Goal: Transaction & Acquisition: Purchase product/service

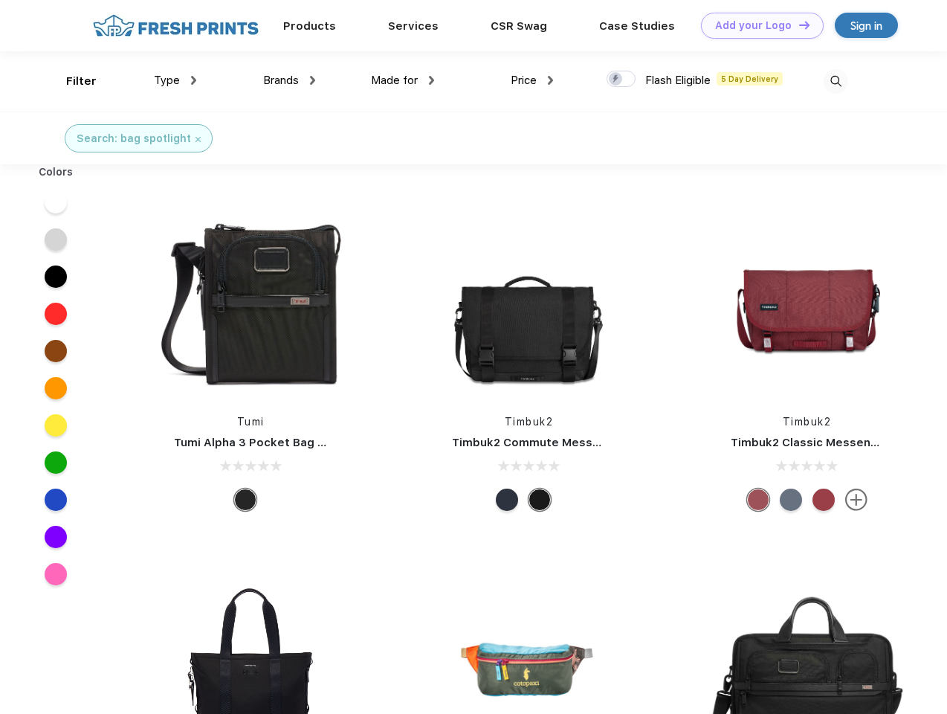
scroll to position [1, 0]
click at [757, 25] on link "Add your Logo Design Tool" at bounding box center [762, 26] width 123 height 26
click at [0, 0] on div "Design Tool" at bounding box center [0, 0] width 0 height 0
click at [798, 25] on link "Add your Logo Design Tool" at bounding box center [762, 26] width 123 height 26
click at [71, 81] on div "Filter" at bounding box center [81, 81] width 30 height 17
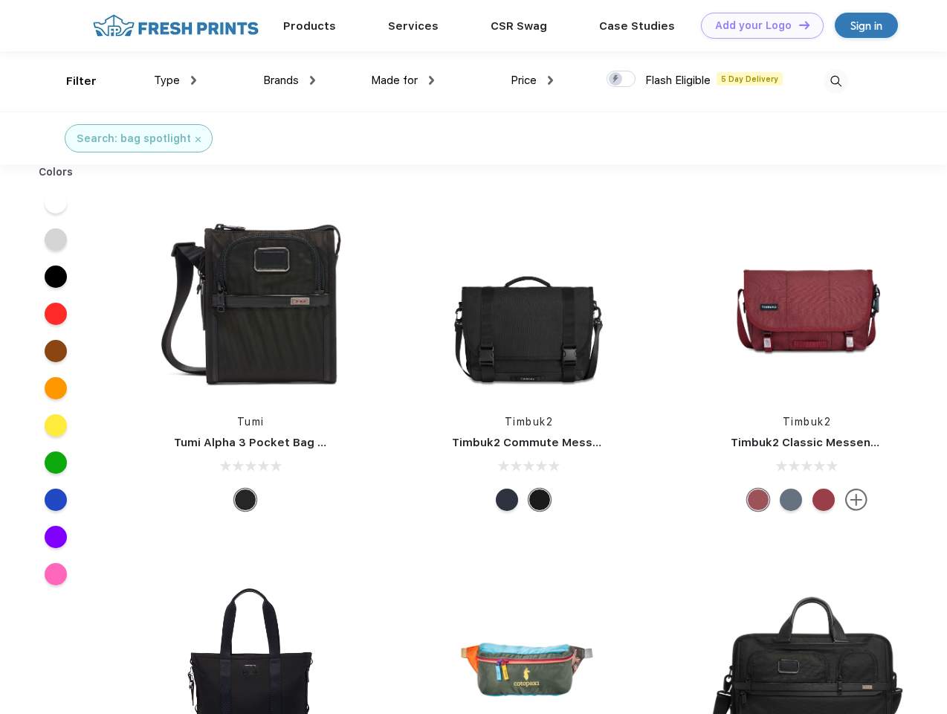
click at [175, 80] on span "Type" at bounding box center [167, 80] width 26 height 13
click at [289, 80] on span "Brands" at bounding box center [281, 80] width 36 height 13
click at [403, 80] on span "Made for" at bounding box center [394, 80] width 47 height 13
click at [532, 80] on span "Price" at bounding box center [524, 80] width 26 height 13
click at [621, 80] on div at bounding box center [621, 79] width 29 height 16
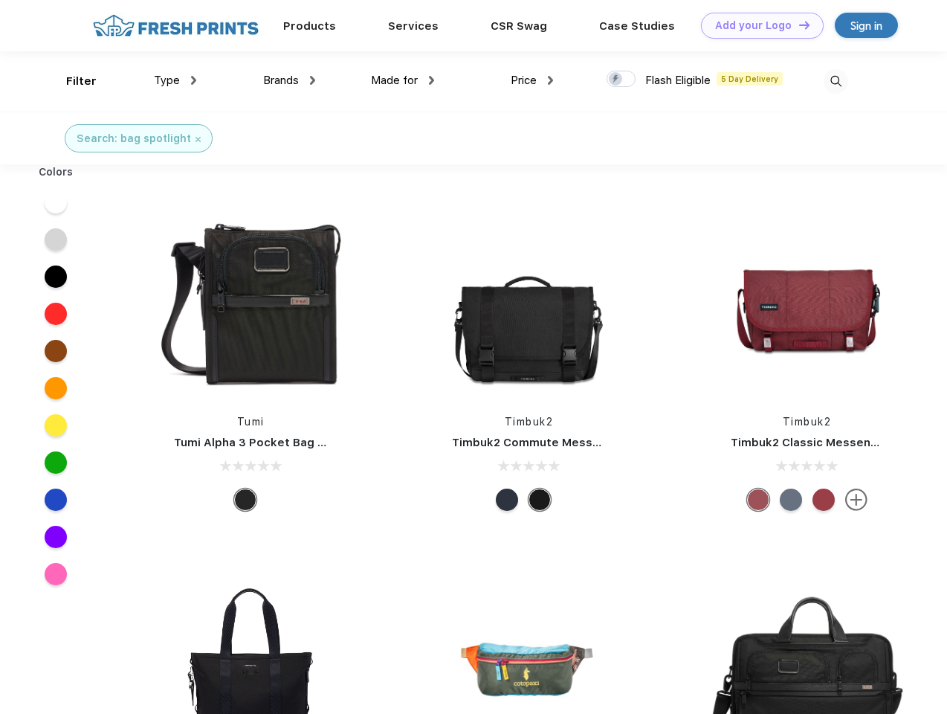
click at [616, 80] on input "checkbox" at bounding box center [612, 75] width 10 height 10
click at [836, 81] on img at bounding box center [836, 81] width 25 height 25
